Goal: Task Accomplishment & Management: Manage account settings

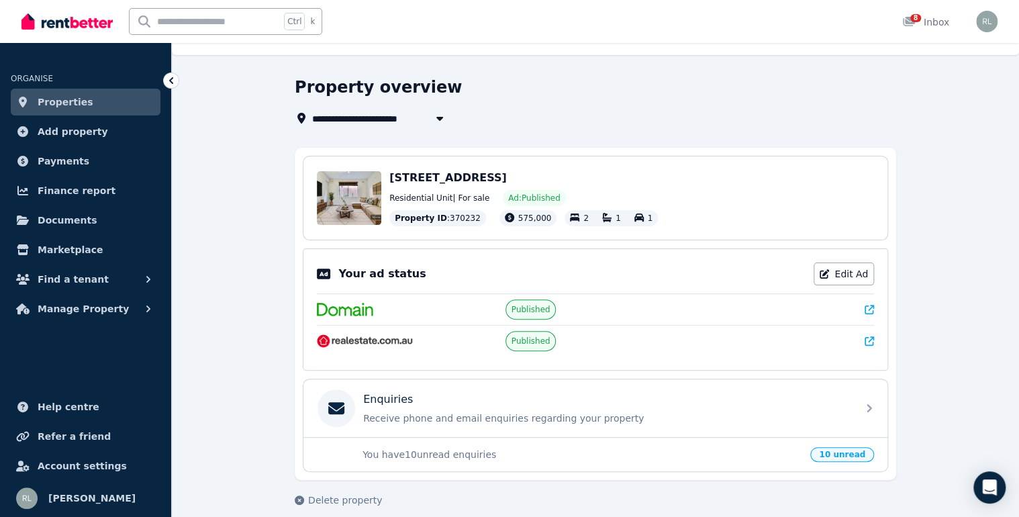
scroll to position [38, 0]
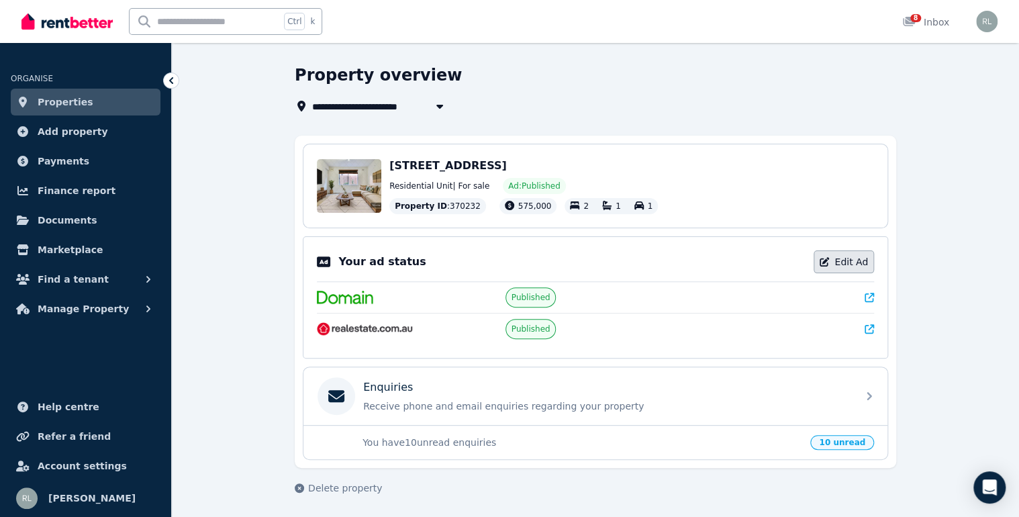
click at [846, 260] on link "Edit Ad" at bounding box center [844, 261] width 60 height 23
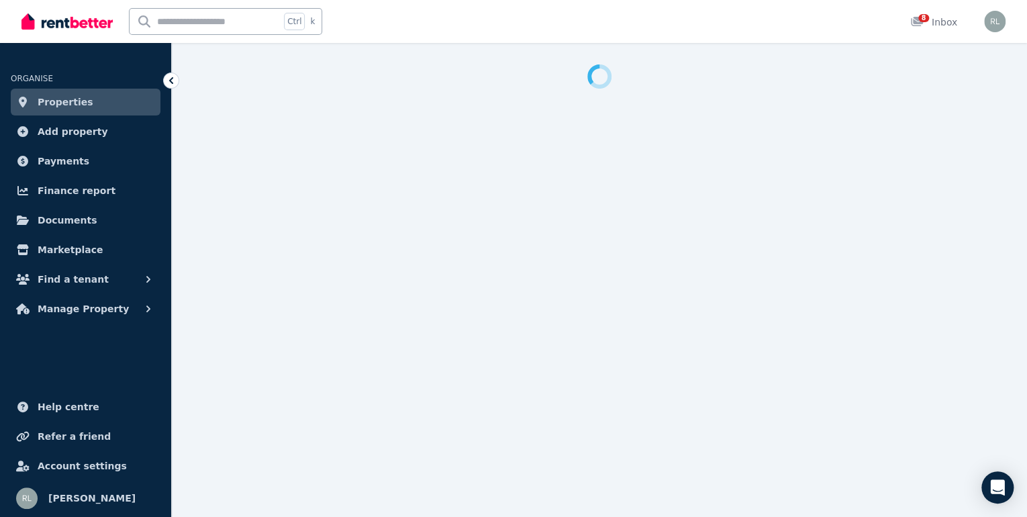
select select "**********"
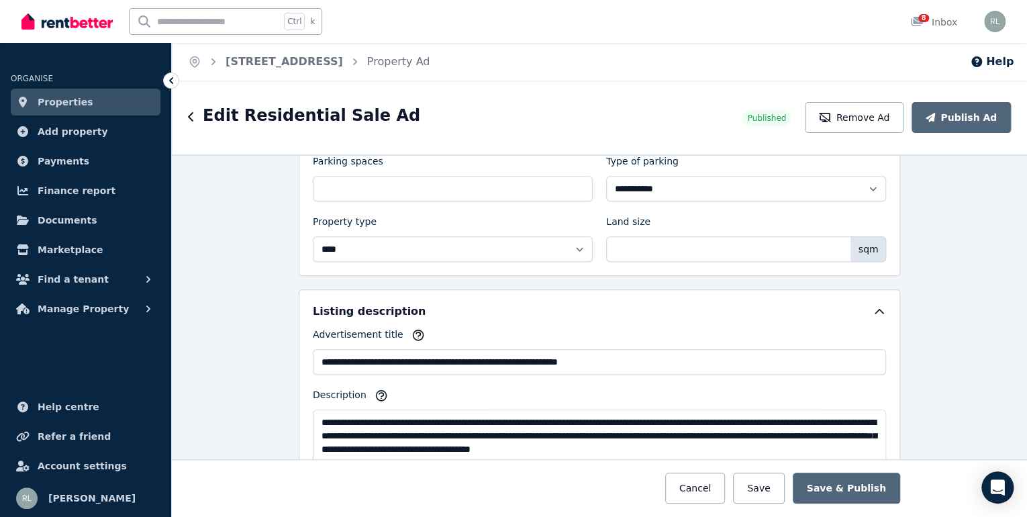
scroll to position [591, 0]
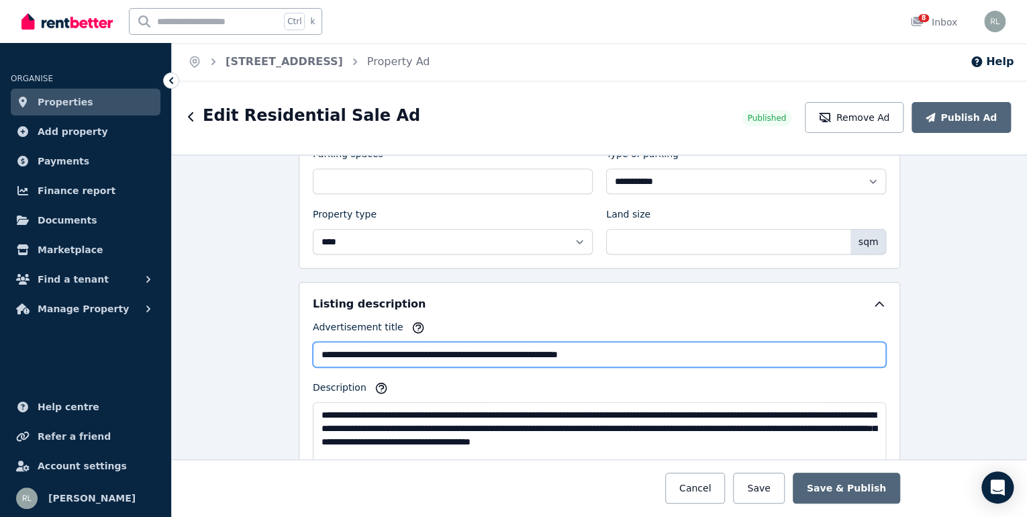
drag, startPoint x: 381, startPoint y: 349, endPoint x: 616, endPoint y: 368, distance: 235.7
click at [616, 368] on div "**********" at bounding box center [599, 407] width 573 height 175
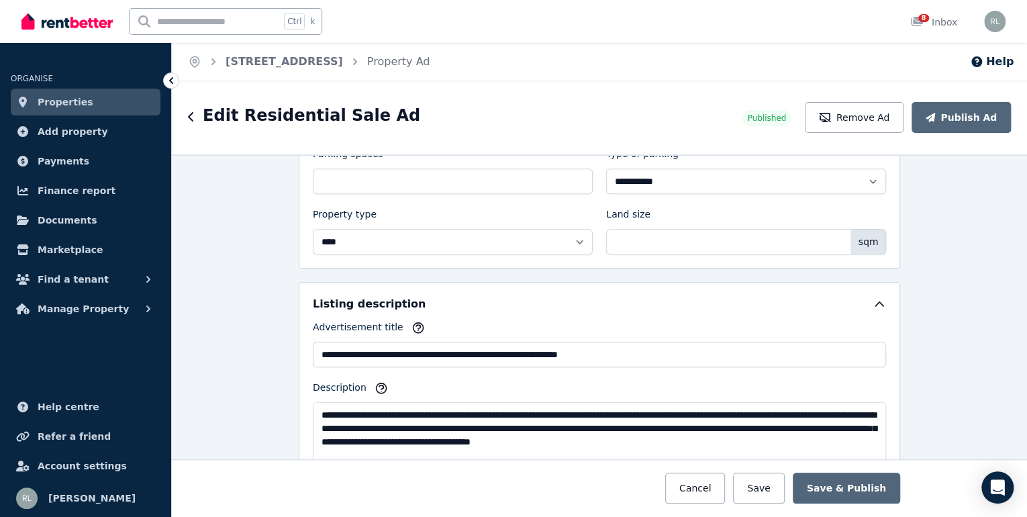
click at [499, 506] on div at bounding box center [599, 488] width 1208 height 58
drag, startPoint x: 686, startPoint y: 438, endPoint x: 817, endPoint y: 428, distance: 131.2
click at [810, 452] on textarea "Description" at bounding box center [599, 448] width 573 height 93
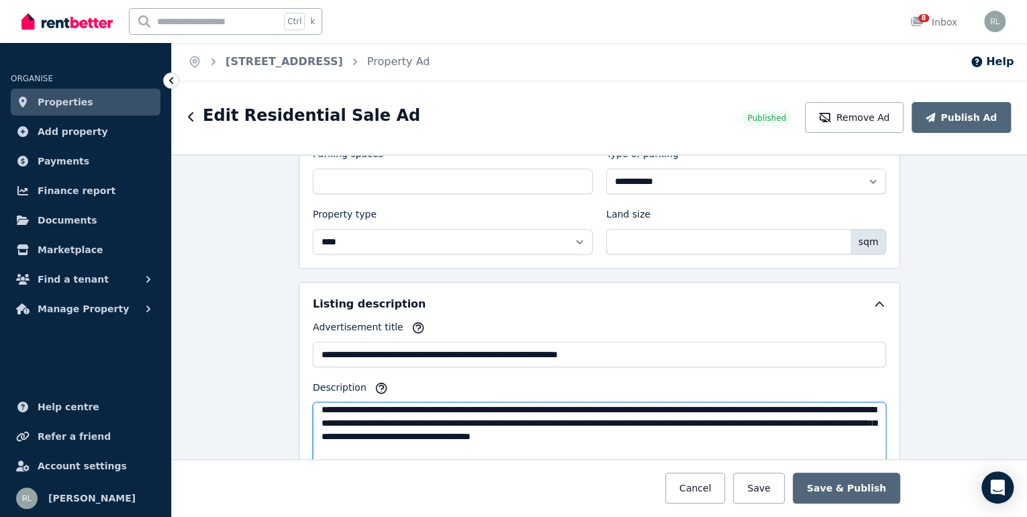
scroll to position [0, 0]
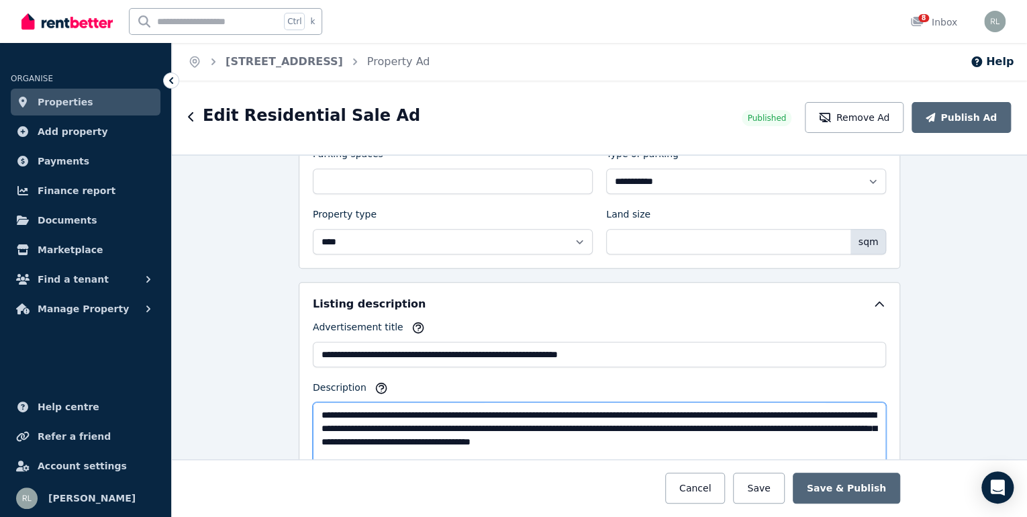
drag, startPoint x: 313, startPoint y: 408, endPoint x: 630, endPoint y: 451, distance: 320.4
click at [630, 451] on textarea "Description" at bounding box center [599, 448] width 573 height 93
click at [526, 304] on div "Listing description" at bounding box center [599, 304] width 573 height 16
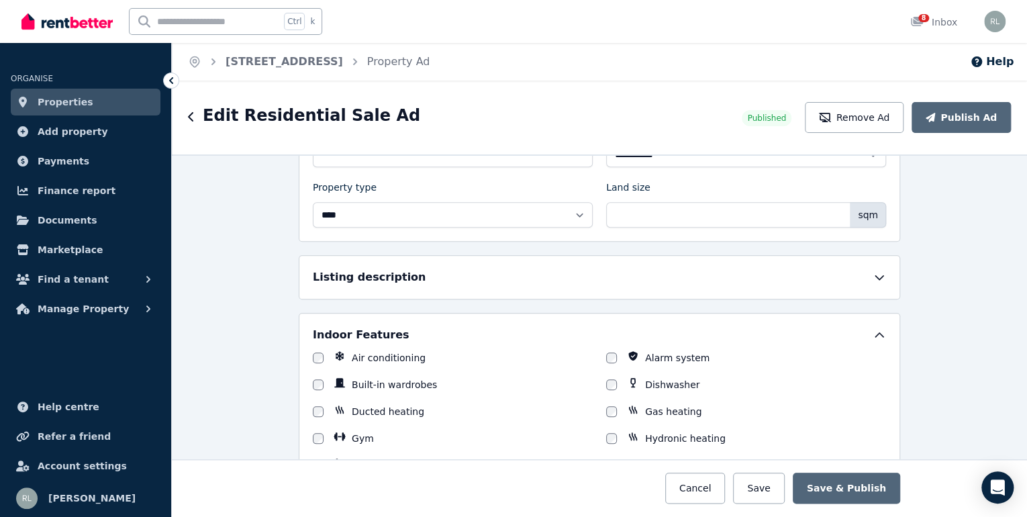
scroll to position [644, 0]
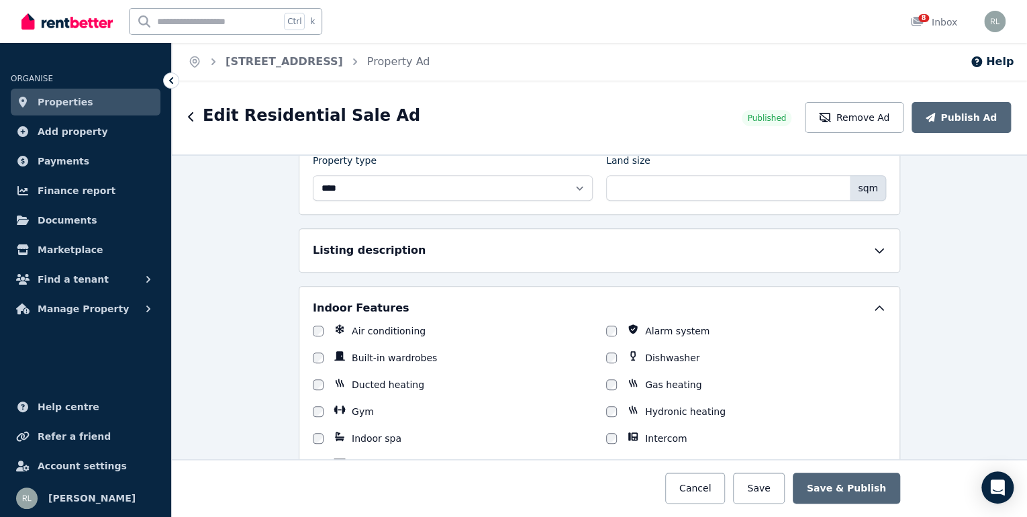
click at [418, 249] on div "Listing description" at bounding box center [599, 250] width 573 height 16
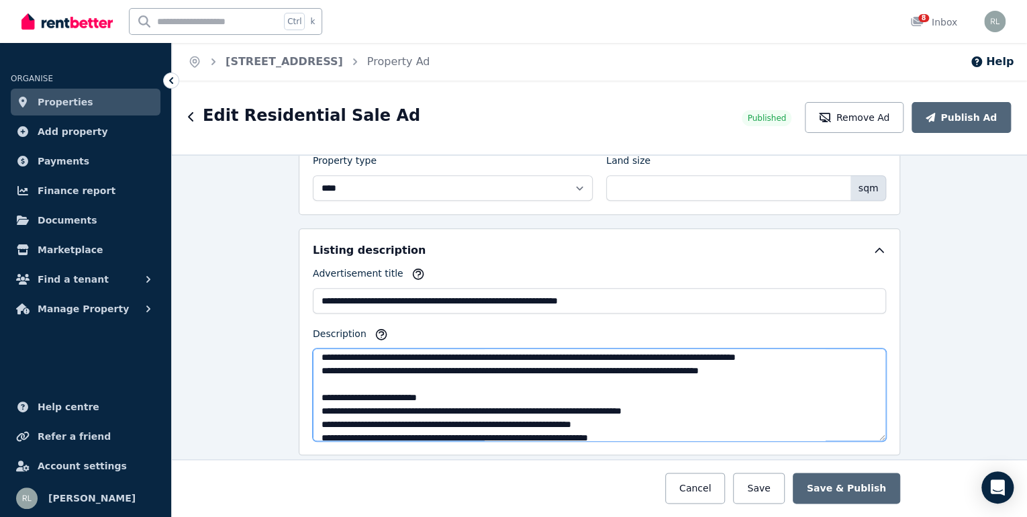
scroll to position [215, 0]
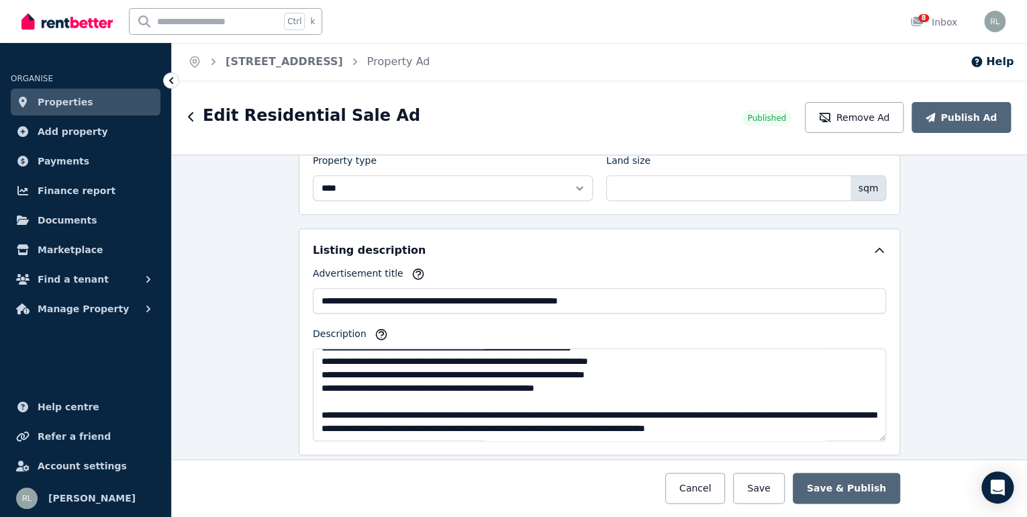
drag, startPoint x: 798, startPoint y: 439, endPoint x: 867, endPoint y: 427, distance: 70.9
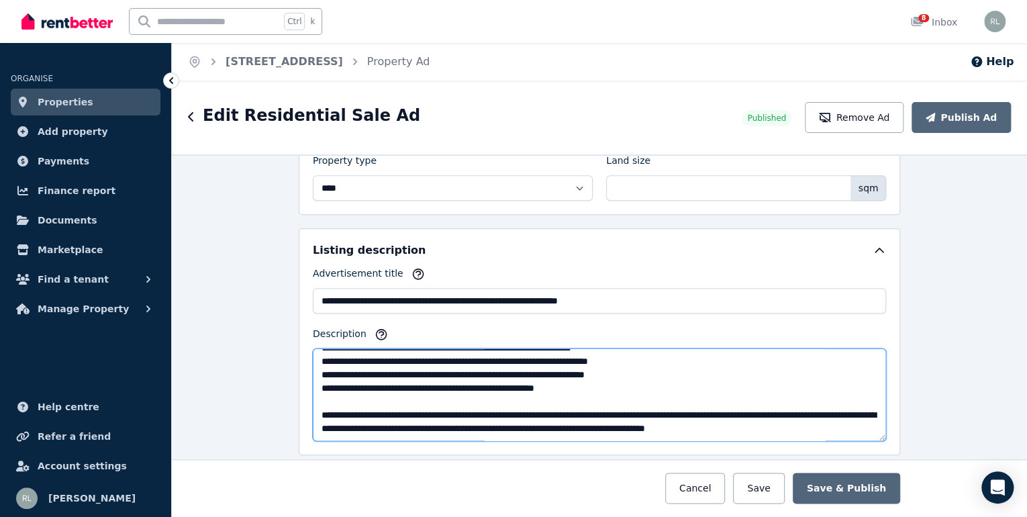
click at [860, 425] on textarea "Description" at bounding box center [599, 394] width 573 height 93
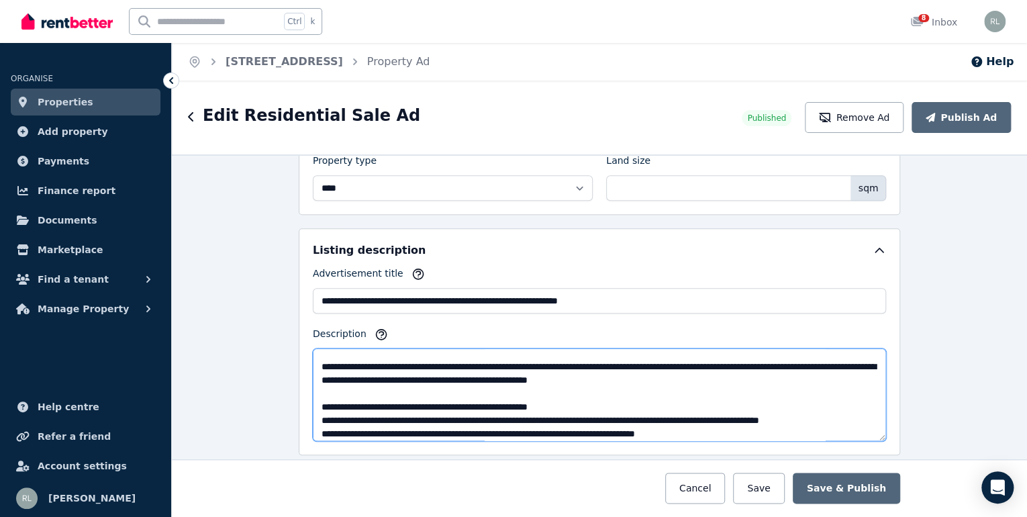
scroll to position [0, 0]
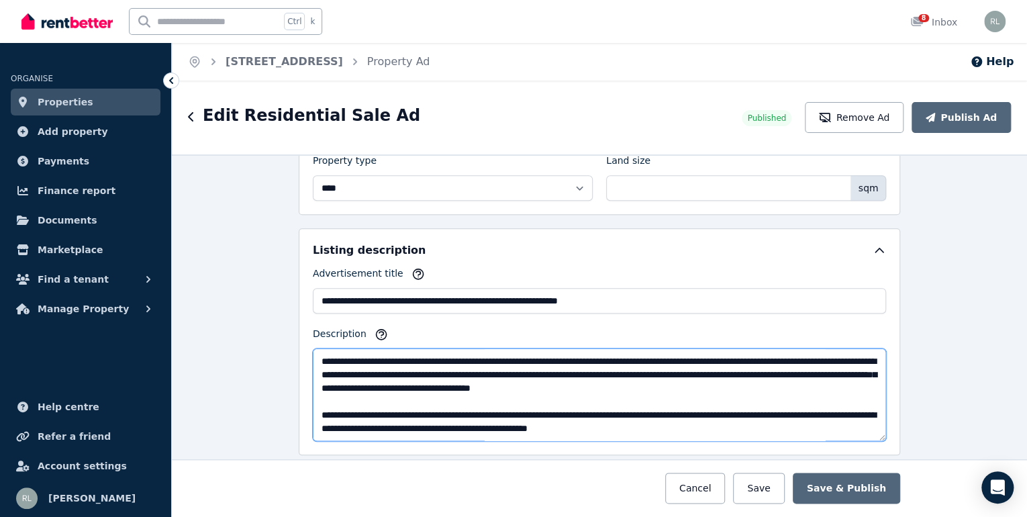
drag, startPoint x: 860, startPoint y: 425, endPoint x: 306, endPoint y: 407, distance: 554.1
click at [306, 407] on div "**********" at bounding box center [599, 341] width 601 height 227
